Goal: Task Accomplishment & Management: Manage account settings

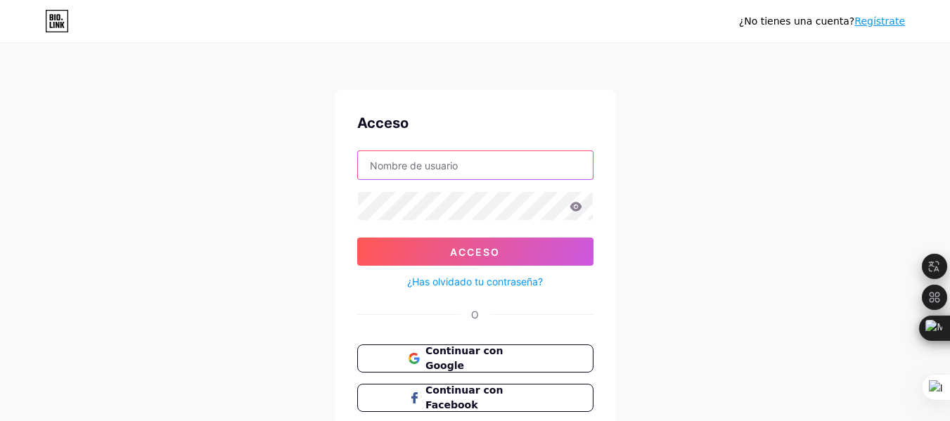
click at [421, 172] on input "text" at bounding box center [475, 165] width 235 height 28
type input "[EMAIL_ADDRESS][DOMAIN_NAME]"
click at [446, 281] on font "¿Has olvidado tu contraseña?" at bounding box center [475, 282] width 136 height 12
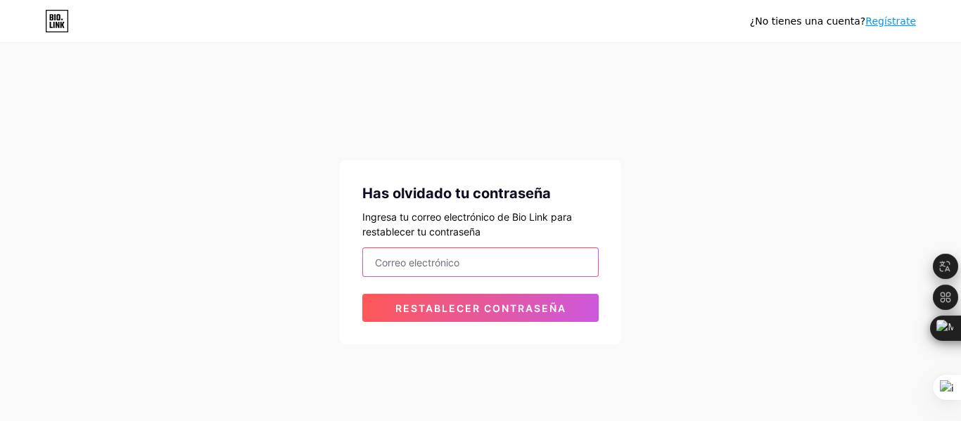
click at [484, 273] on input "email" at bounding box center [480, 262] width 235 height 28
type input "Santoskrisbell97@gmail.com"
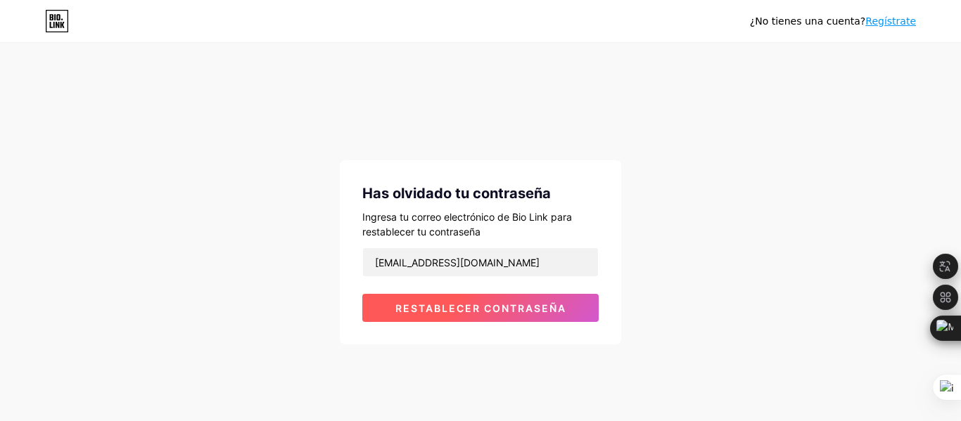
click at [447, 304] on font "Restablecer contraseña" at bounding box center [480, 308] width 171 height 12
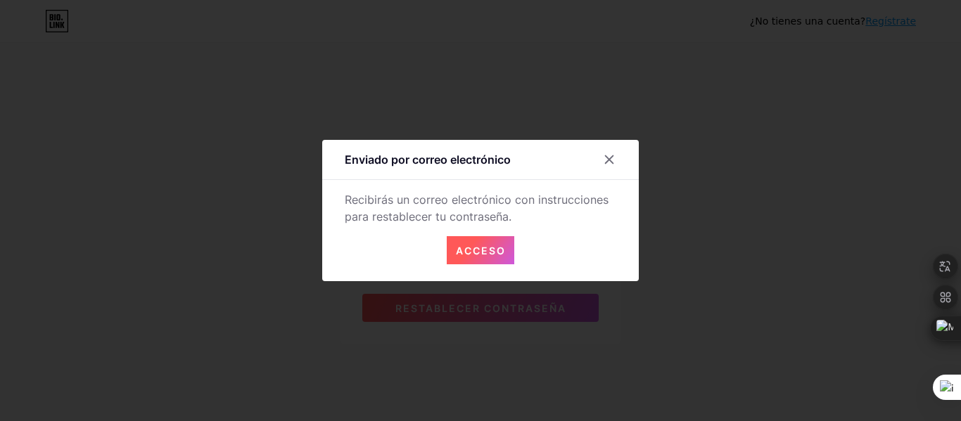
click at [477, 256] on font "Acceso" at bounding box center [481, 251] width 50 height 12
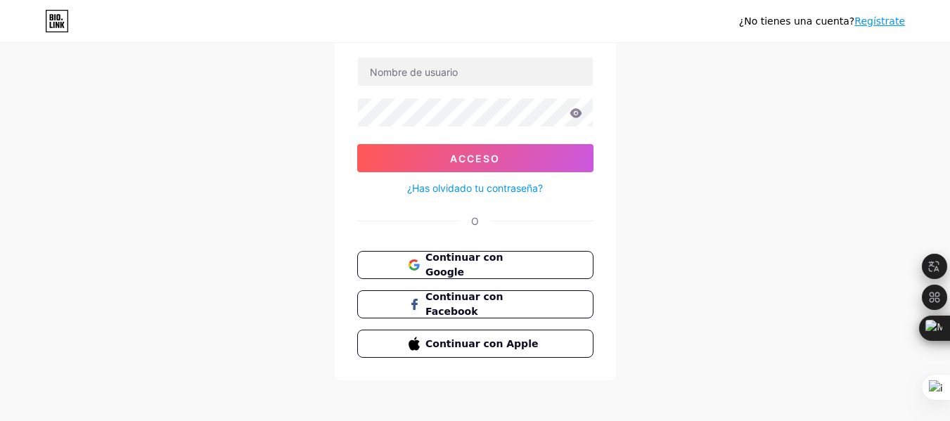
scroll to position [97, 0]
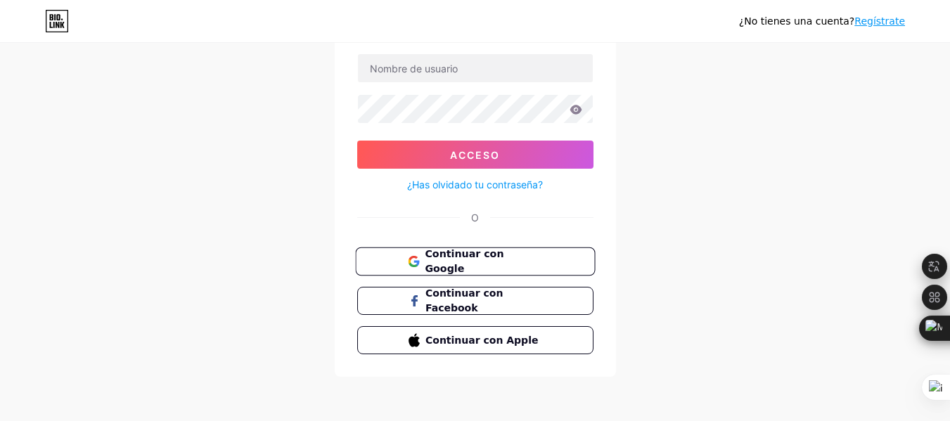
click at [490, 264] on font "Continuar con Google" at bounding box center [464, 261] width 79 height 27
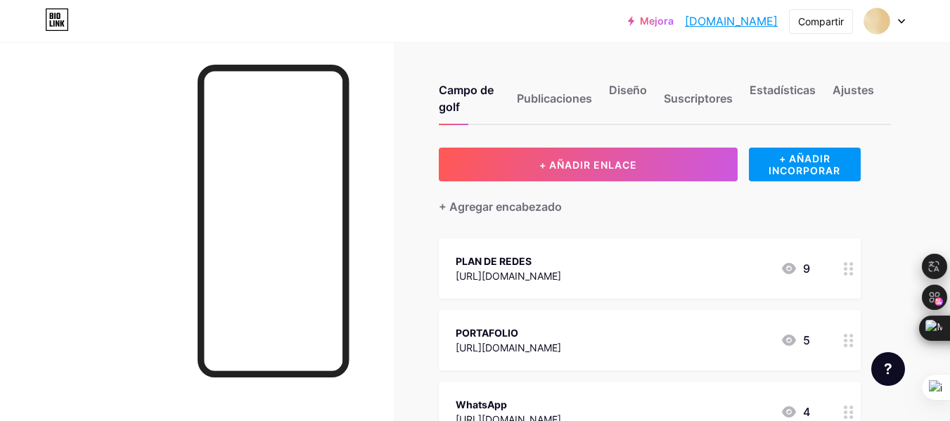
click at [902, 25] on div at bounding box center [884, 20] width 41 height 25
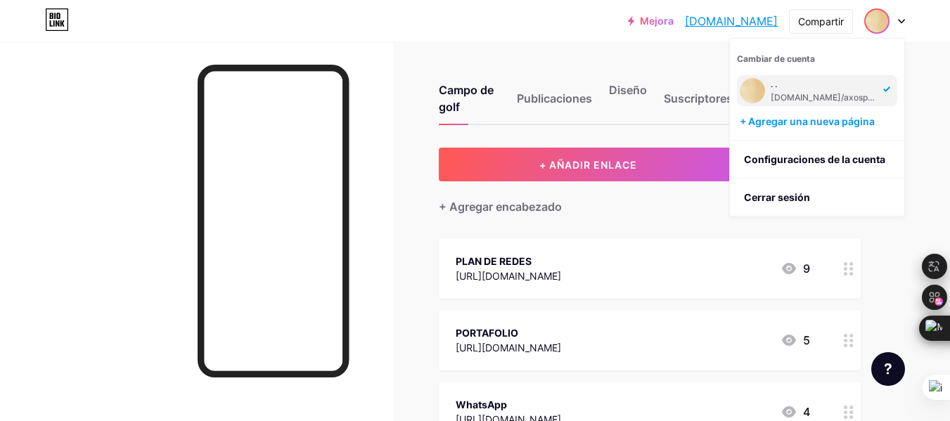
click at [651, 107] on div "Campo de golf Publicaciones Diseño Suscriptores Estadísticas Ajustes" at bounding box center [665, 92] width 452 height 66
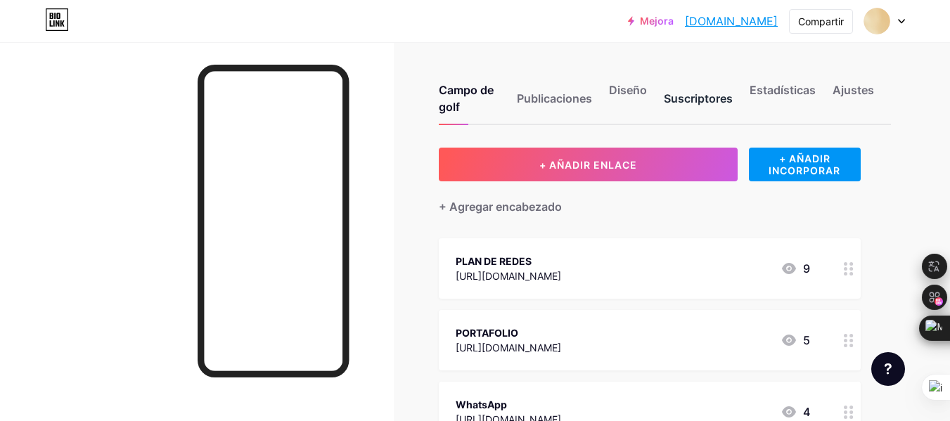
click at [716, 99] on font "Suscriptores" at bounding box center [698, 98] width 69 height 14
click at [804, 76] on div "Campo de golf Publicaciones Diseño Suscriptores Estadísticas Ajustes" at bounding box center [665, 92] width 452 height 66
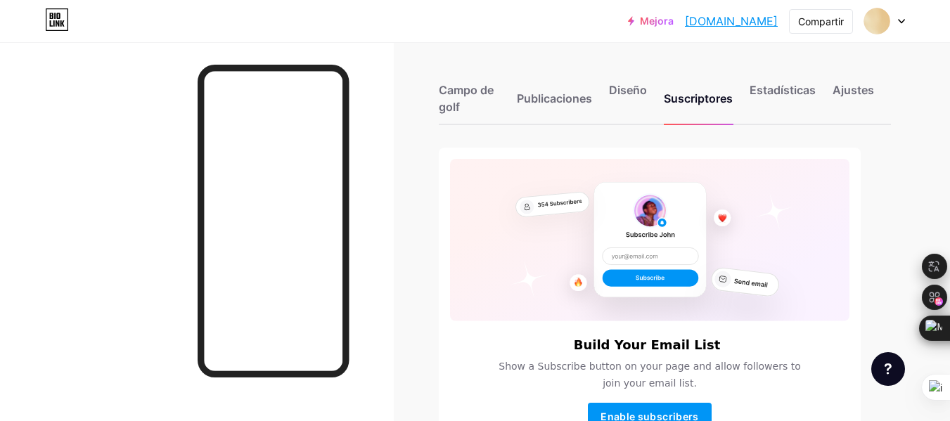
click at [803, 77] on div "Campo de golf Publicaciones Diseño Suscriptores Estadísticas Ajustes" at bounding box center [665, 92] width 452 height 66
click at [786, 99] on icon at bounding box center [791, 99] width 10 height 10
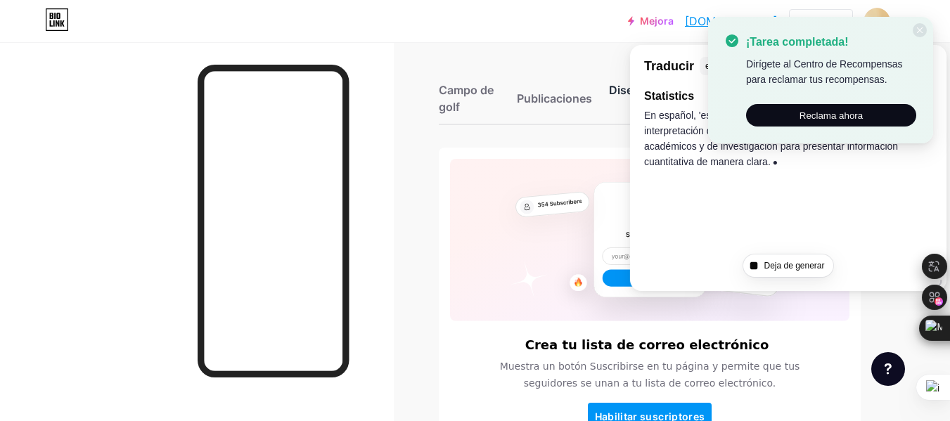
click at [617, 91] on font "Diseño" at bounding box center [628, 90] width 38 height 14
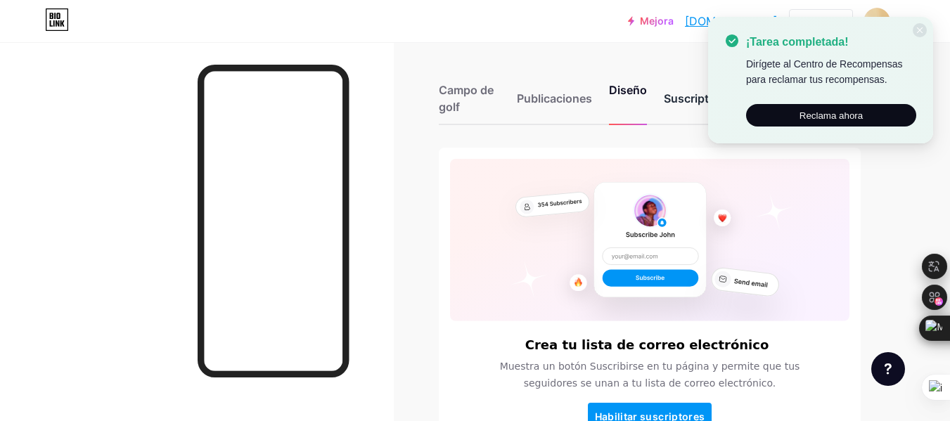
click at [695, 104] on font "Suscriptores" at bounding box center [698, 98] width 69 height 14
click at [922, 34] on icon at bounding box center [920, 30] width 8 height 8
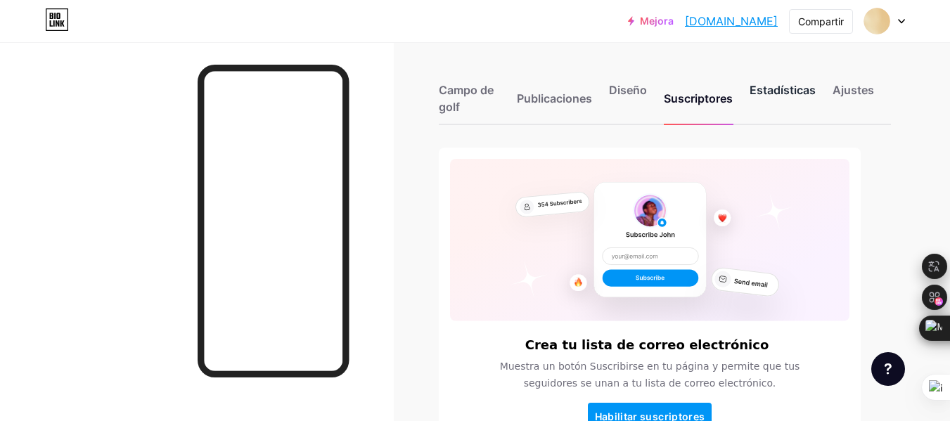
click at [784, 91] on font "Estadísticas" at bounding box center [783, 90] width 66 height 14
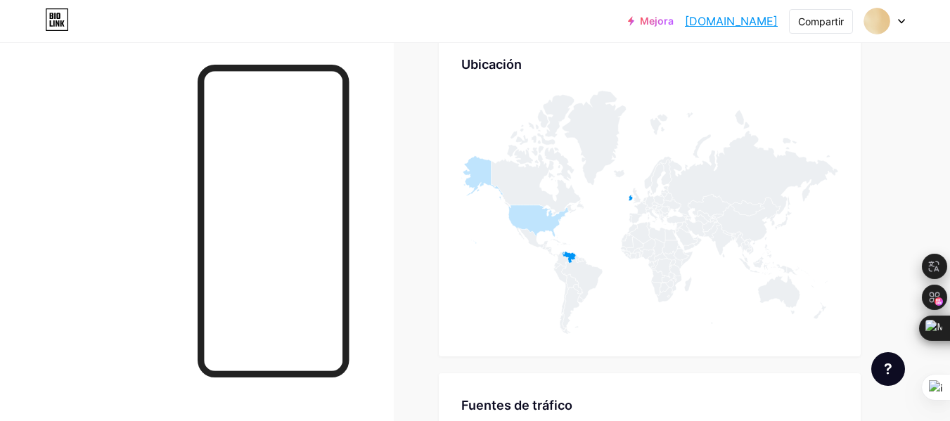
scroll to position [643, 0]
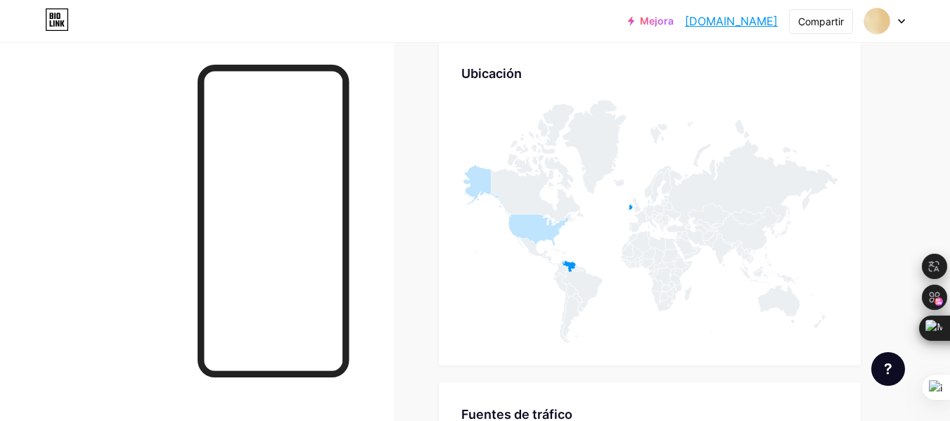
click at [899, 21] on icon at bounding box center [901, 21] width 7 height 5
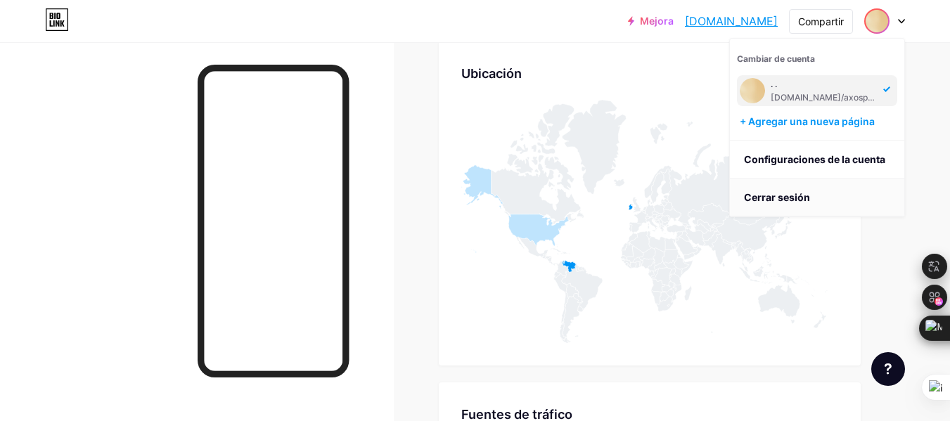
click at [783, 197] on font "Cerrar sesión" at bounding box center [777, 197] width 66 height 12
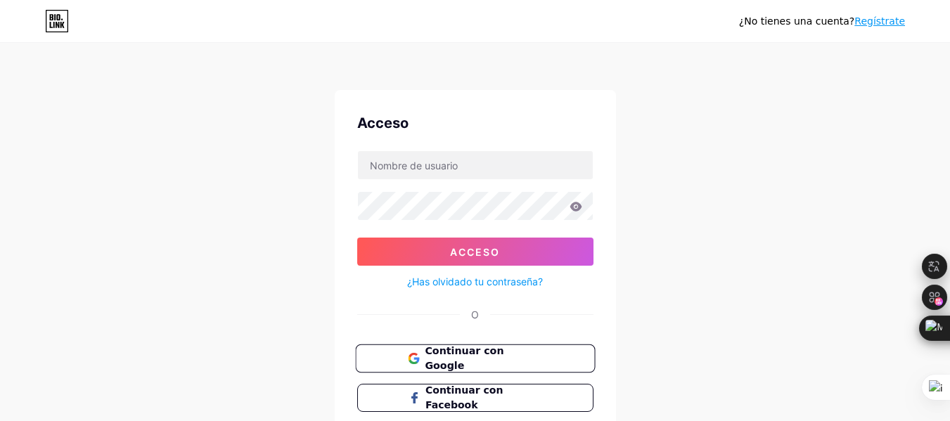
click at [440, 365] on font "Continuar con Google" at bounding box center [464, 358] width 79 height 27
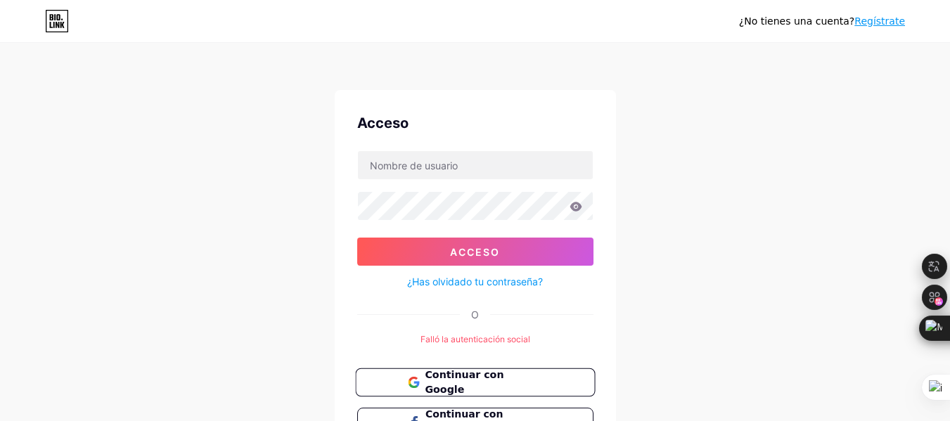
click at [488, 380] on font "Continuar con Google" at bounding box center [464, 382] width 79 height 27
click at [487, 376] on font "Continuar con Google" at bounding box center [464, 382] width 79 height 27
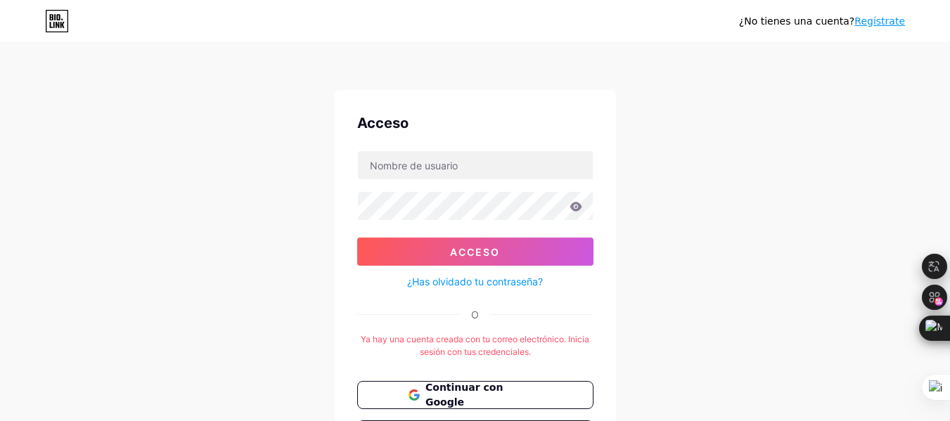
click at [428, 185] on form "Acceso ¿Has olvidado tu contraseña?" at bounding box center [475, 221] width 236 height 140
click at [424, 176] on input "text" at bounding box center [475, 165] width 235 height 28
type input "[DOMAIN_NAME][EMAIL_ADDRESS][DOMAIN_NAME]"
click at [458, 283] on font "¿Has olvidado tu contraseña?" at bounding box center [475, 282] width 136 height 12
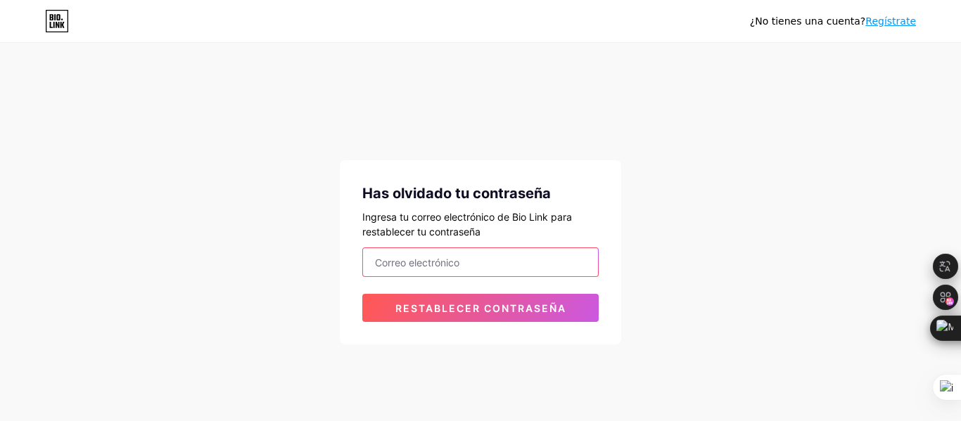
click at [444, 266] on input "email" at bounding box center [480, 262] width 235 height 28
type input "axospace.online@gmail.com"
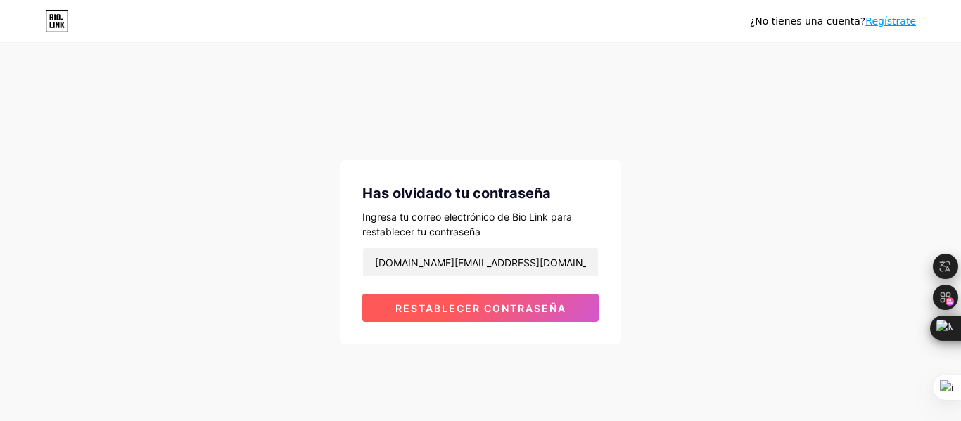
click at [461, 318] on button "Restablecer contraseña" at bounding box center [480, 308] width 236 height 28
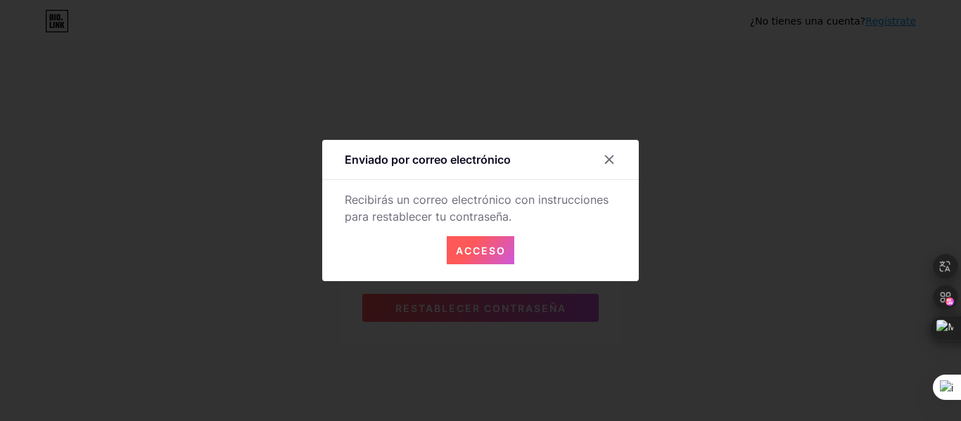
click at [464, 250] on font "Acceso" at bounding box center [481, 251] width 50 height 12
